Goal: Task Accomplishment & Management: Manage account settings

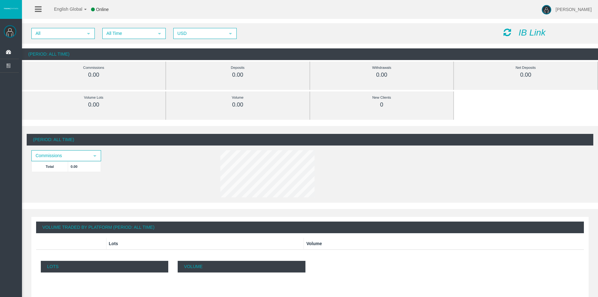
click at [518, 32] on div "IB Link" at bounding box center [546, 33] width 95 height 10
click at [528, 30] on icon "IB Link" at bounding box center [532, 33] width 27 height 10
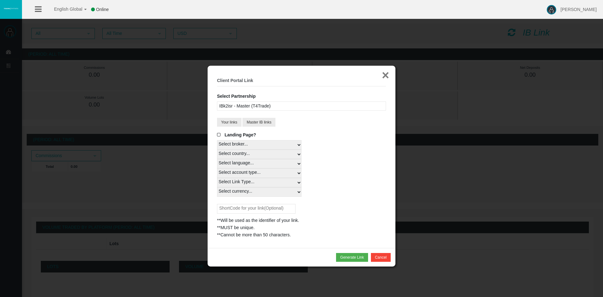
click at [386, 77] on button "×" at bounding box center [385, 75] width 7 height 13
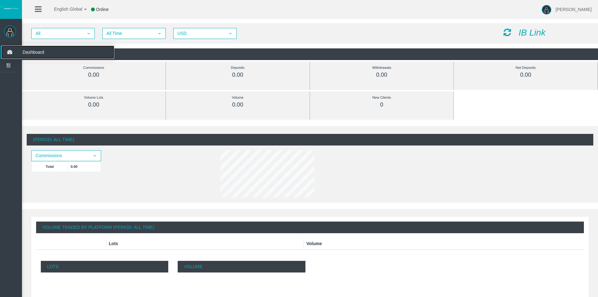
click at [39, 51] on span "Dashboard" at bounding box center [49, 52] width 62 height 13
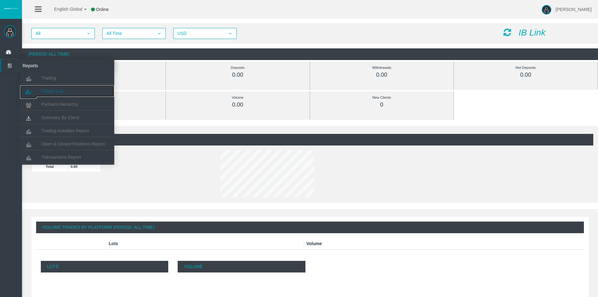
click at [58, 93] on span "Clients List" at bounding box center [51, 91] width 21 height 5
click at [60, 90] on span "Clients List" at bounding box center [51, 91] width 21 height 5
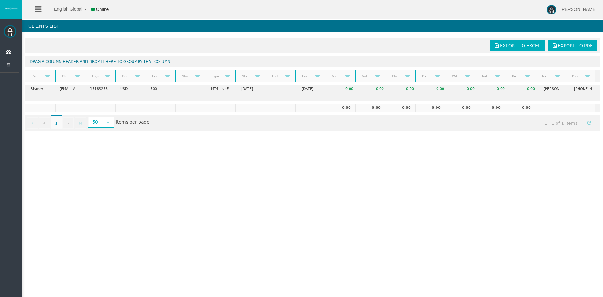
click at [36, 12] on icon at bounding box center [38, 9] width 7 height 8
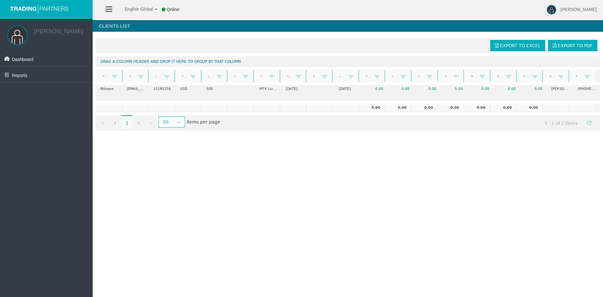
click at [208, 77] on link "Leverage" at bounding box center [210, 76] width 13 height 8
click at [220, 78] on span at bounding box center [219, 76] width 5 height 5
click at [213, 168] on div "English Global 简体中文 English Global 日本語 한국어 Online Rafael Berezuk Help Log Out R…" at bounding box center [301, 148] width 603 height 297
click at [225, 80] on div at bounding box center [226, 76] width 3 height 12
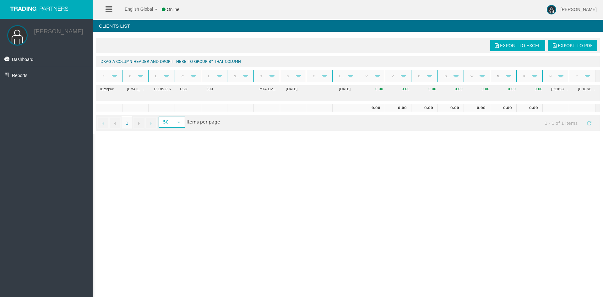
click at [225, 80] on div at bounding box center [226, 76] width 3 height 12
click at [227, 79] on div at bounding box center [228, 76] width 3 height 12
drag, startPoint x: 174, startPoint y: 79, endPoint x: 192, endPoint y: 79, distance: 18.2
click at [192, 79] on div "Partner code Client Login Currency Leverage Short Code Type Start Date End Date…" at bounding box center [346, 76] width 500 height 12
